Goal: Information Seeking & Learning: Compare options

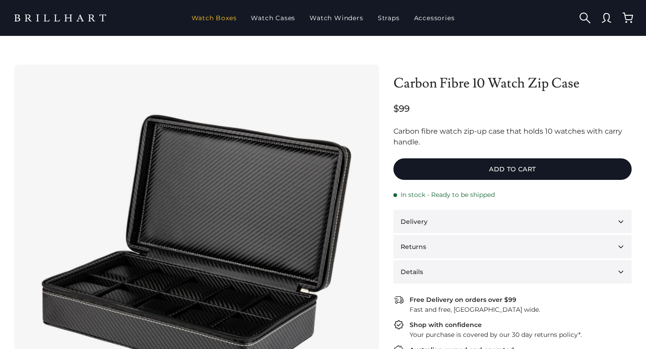
click at [222, 20] on link "Watch Boxes" at bounding box center [214, 17] width 52 height 23
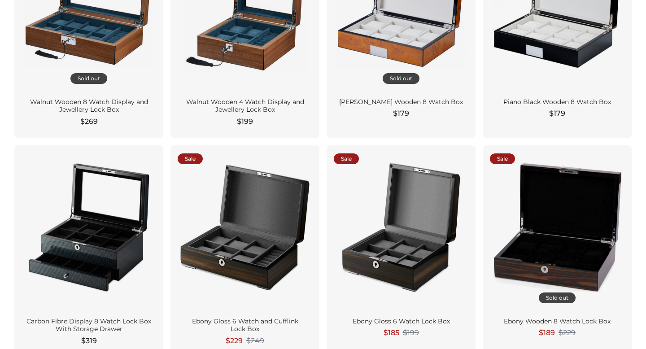
scroll to position [1249, 0]
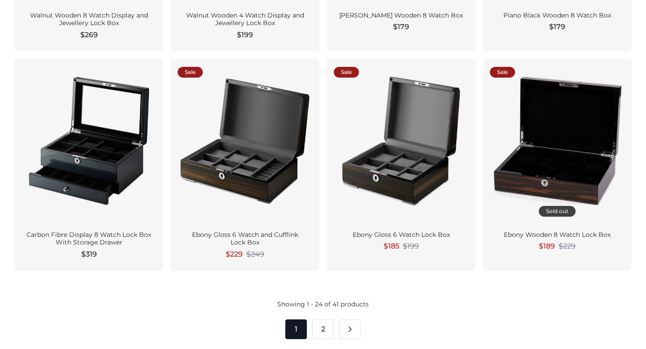
scroll to position [1294, 0]
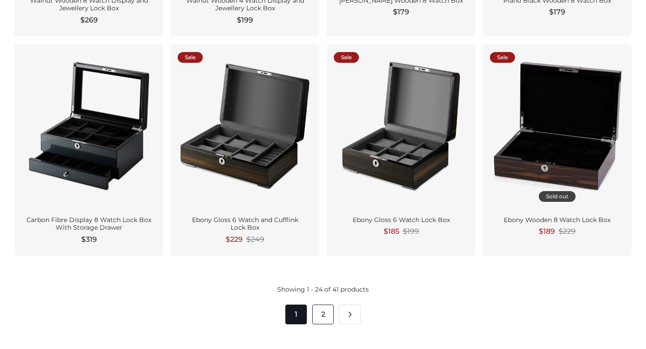
click at [323, 317] on link "2" at bounding box center [323, 315] width 22 height 20
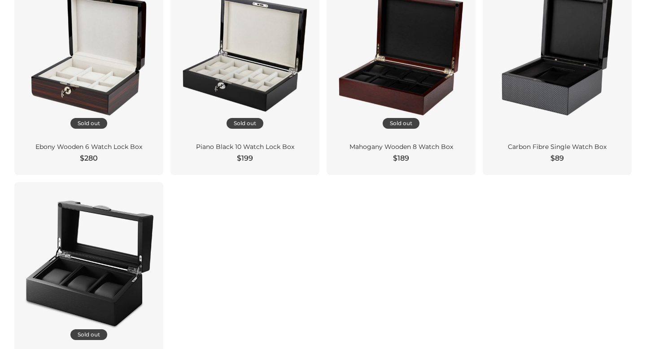
scroll to position [1116, 0]
